Goal: Navigation & Orientation: Find specific page/section

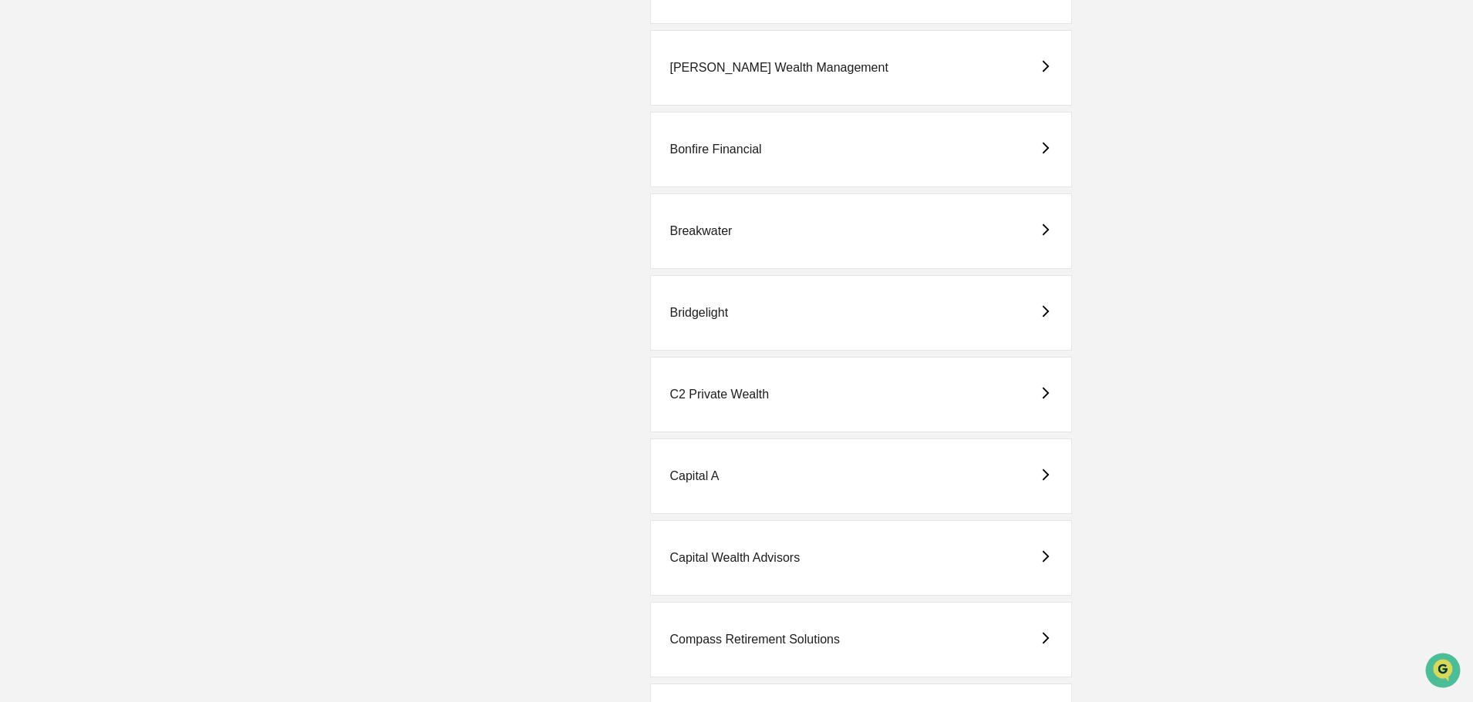
scroll to position [463, 0]
drag, startPoint x: 696, startPoint y: 392, endPoint x: 1012, endPoint y: 332, distance: 321.7
click at [734, 553] on div "Capital Wealth Advisors" at bounding box center [734, 558] width 130 height 14
